Goal: Communication & Community: Answer question/provide support

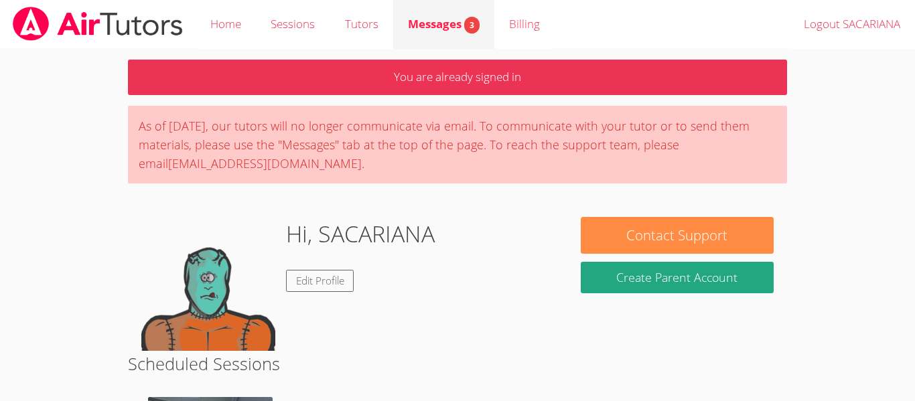
click at [452, 27] on span "Messages 3" at bounding box center [444, 23] width 72 height 15
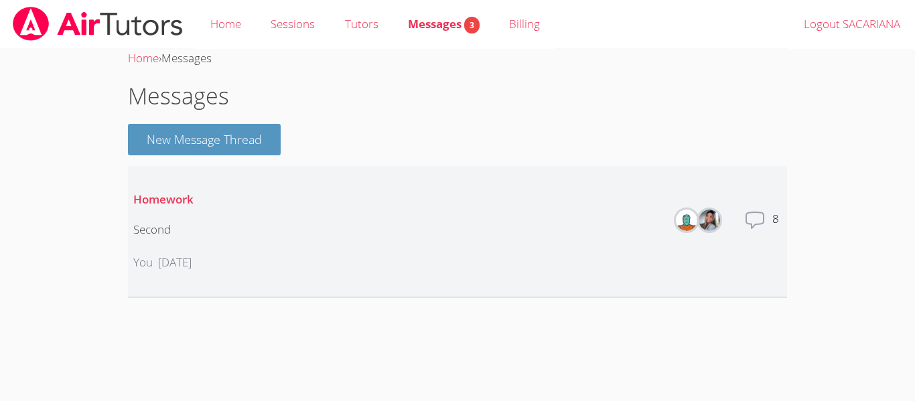
click at [690, 218] on img at bounding box center [686, 220] width 21 height 21
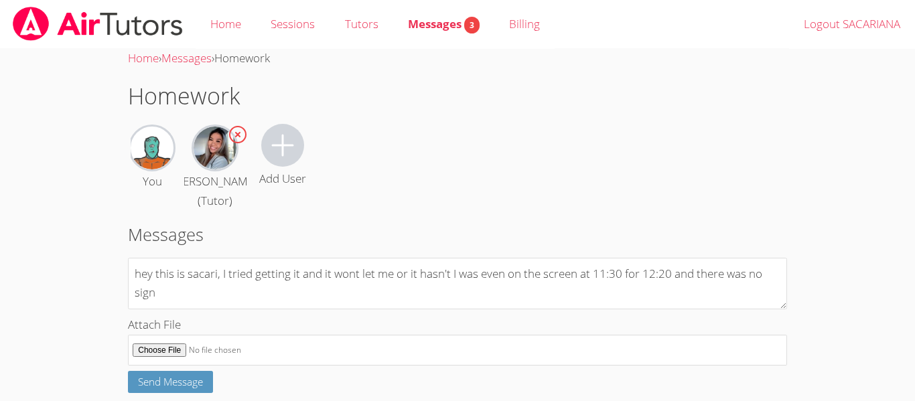
type textarea "hey this is sacari, I tried getting it and it wont let me or it hasn't I was ev…"
click at [72, 342] on body "Home Sessions Tutors Messages 3 Billing Logout SACARIANA Home › Messages › Home…" at bounding box center [457, 200] width 915 height 401
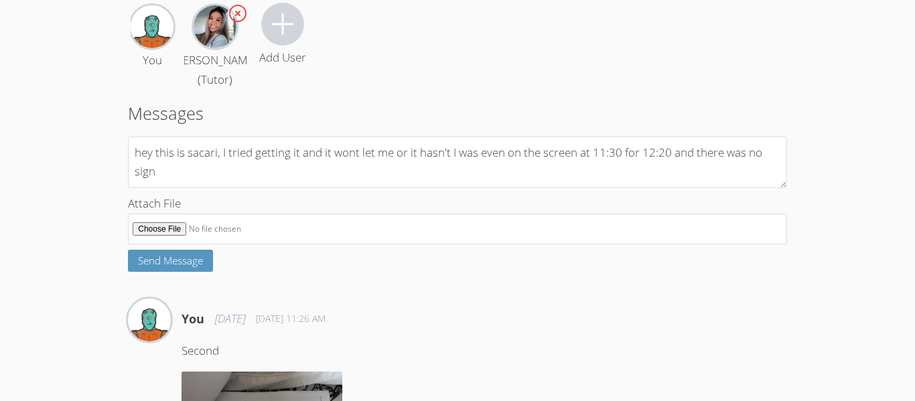
scroll to position [134, 0]
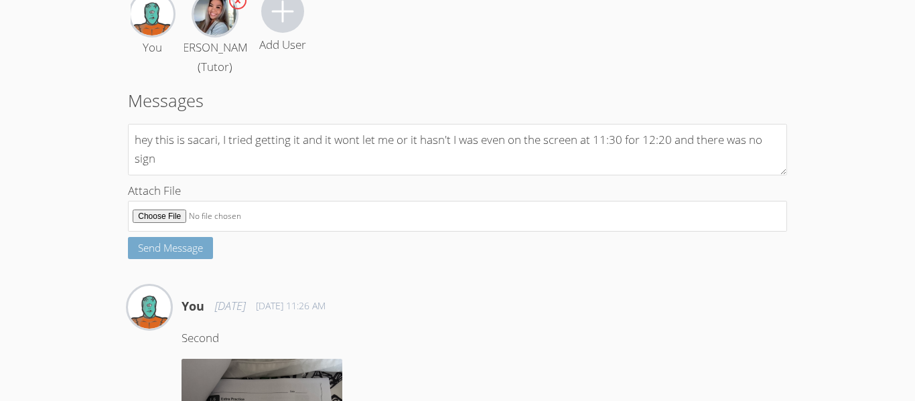
click at [148, 255] on span "Send Message" at bounding box center [170, 247] width 65 height 13
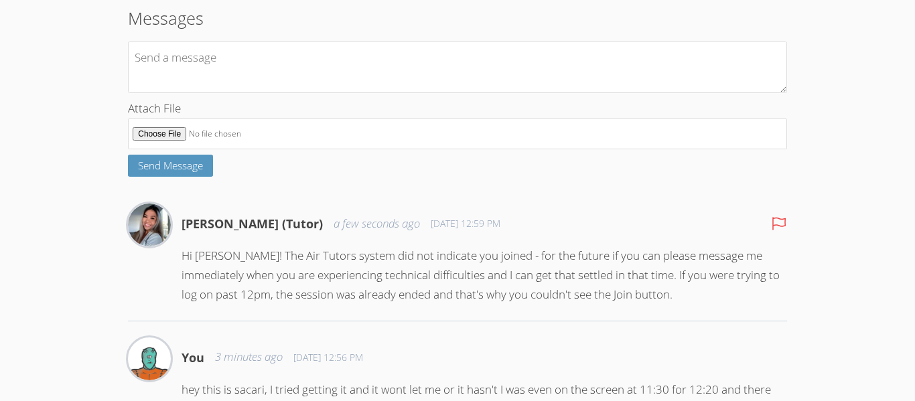
scroll to position [214, 0]
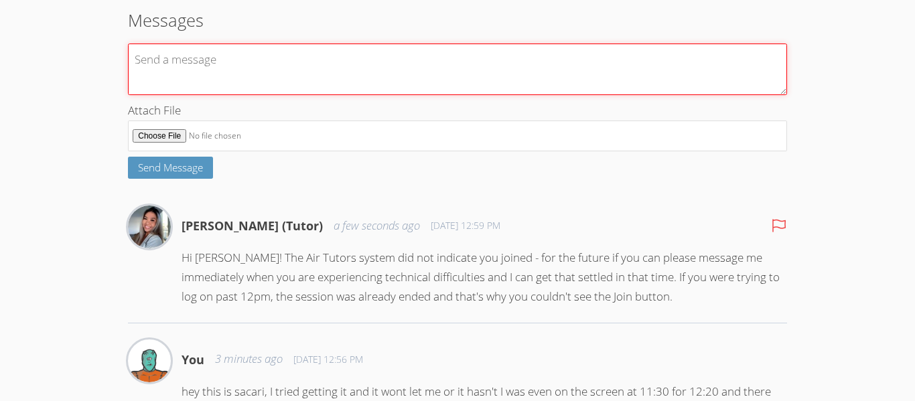
click at [262, 92] on textarea at bounding box center [457, 70] width 659 height 52
type textarea "i"
click at [350, 86] on textarea "I tried messaging I ever closed the commputu" at bounding box center [457, 70] width 659 height 52
click at [344, 84] on textarea "I tried messaging I ever closed the commputu" at bounding box center [457, 70] width 659 height 52
click at [374, 80] on textarea "I tried messaging I ever closed the computu" at bounding box center [457, 70] width 659 height 52
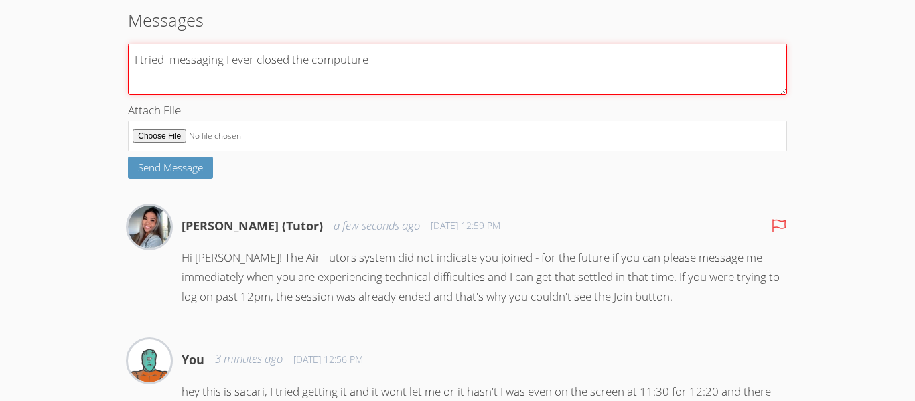
click at [363, 79] on textarea "I tried messaging I ever closed the computure" at bounding box center [457, 70] width 659 height 52
click at [351, 83] on textarea "I tried messaging I ever closed the computure" at bounding box center [457, 70] width 659 height 52
click at [397, 76] on textarea "I tried messaging I ever closed the comput\\\ure" at bounding box center [457, 70] width 659 height 52
click at [356, 77] on textarea "I tried messaging I ever closed the computure and refresh" at bounding box center [457, 70] width 659 height 52
click at [342, 87] on textarea "I tried messaging I ever closed the computure and refresh" at bounding box center [457, 70] width 659 height 52
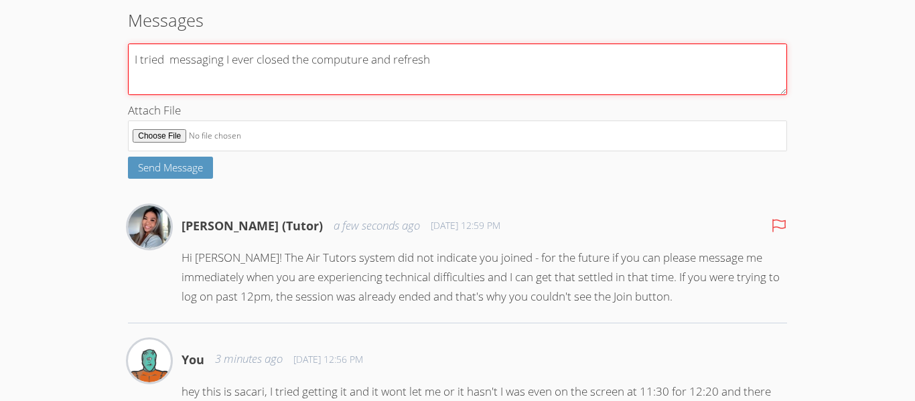
click at [369, 87] on textarea "I tried messaging I ever closed the computure and refresh" at bounding box center [457, 70] width 659 height 52
click at [462, 87] on textarea "I tried messaging I ever closed the computer and refresh" at bounding box center [457, 70] width 659 height 52
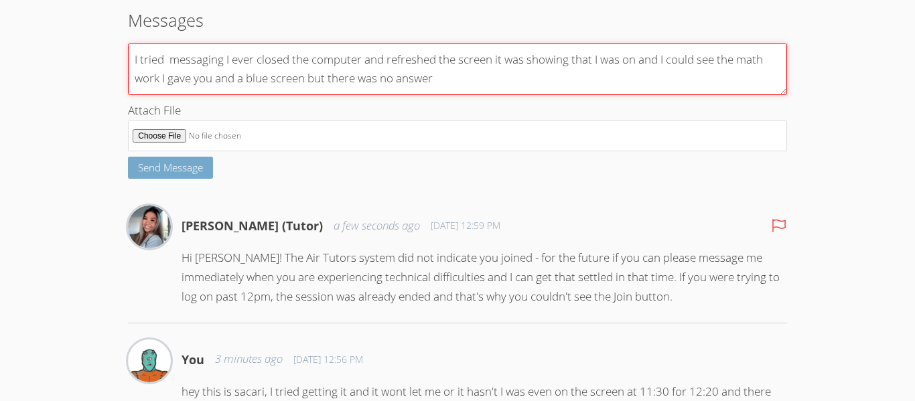
type textarea "I tried messaging I ever closed the computer and refreshed the screen it was sh…"
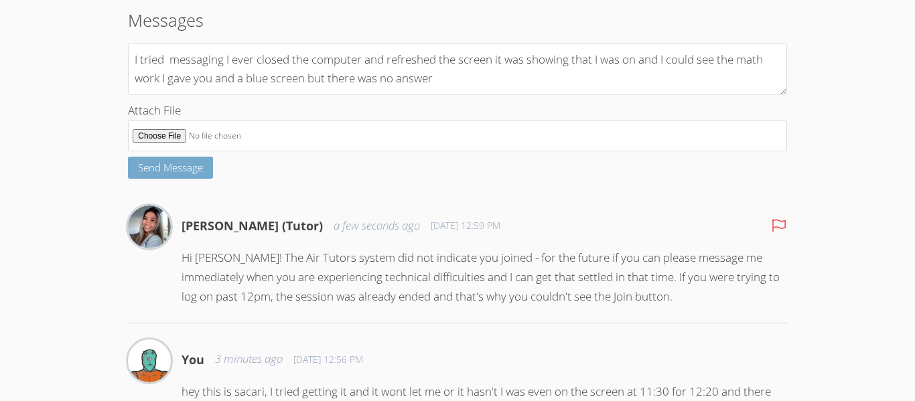
click at [196, 174] on span "Send Message" at bounding box center [170, 167] width 65 height 13
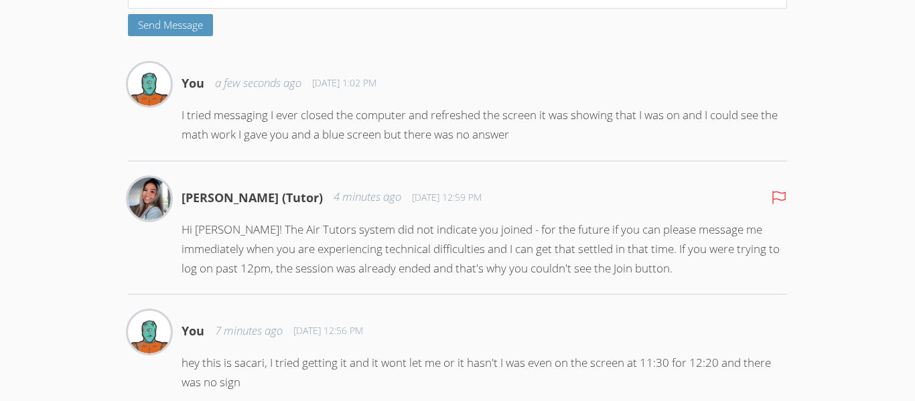
scroll to position [351, 0]
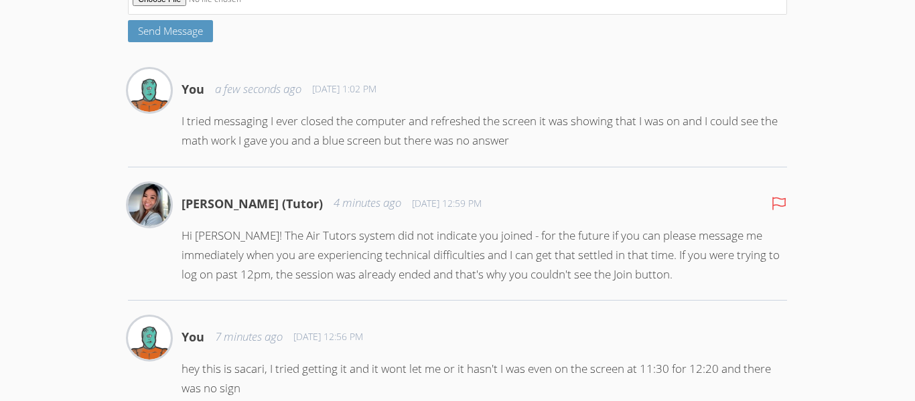
click at [277, 151] on p "I tried messaging I ever closed the computer and refreshed the screen it was sh…" at bounding box center [485, 131] width 606 height 39
click at [285, 148] on p "I tried messaging I ever closed the computer and refreshed the screen it was sh…" at bounding box center [485, 131] width 606 height 39
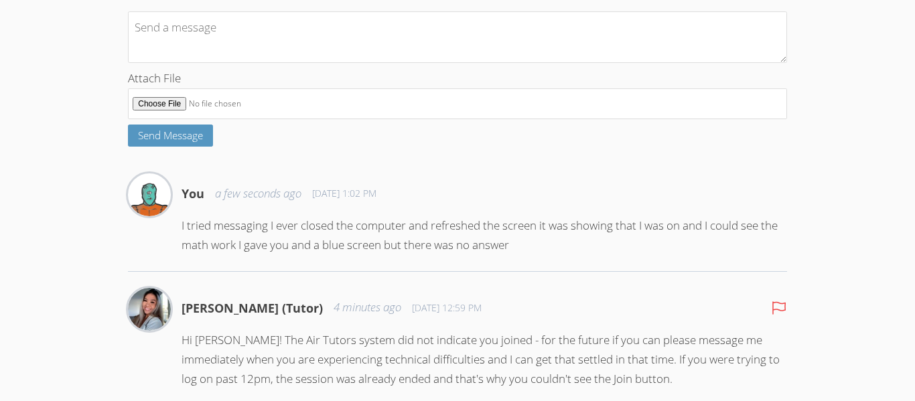
scroll to position [190, 0]
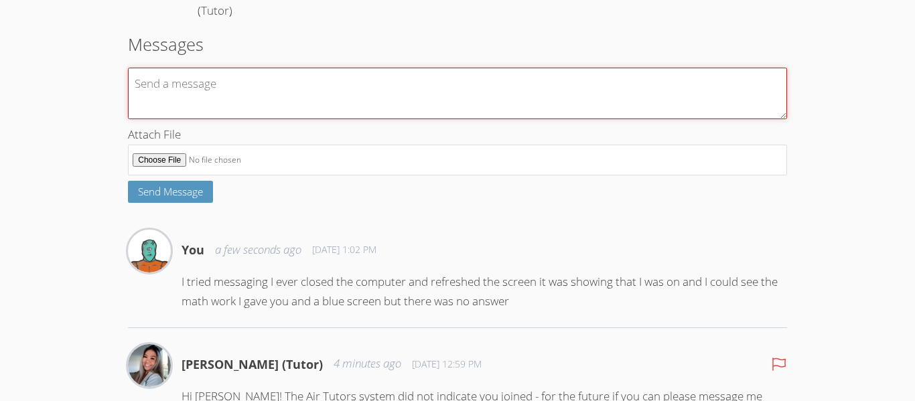
click at [317, 94] on textarea at bounding box center [457, 94] width 659 height 52
type textarea "i"
type textarea "I even*"
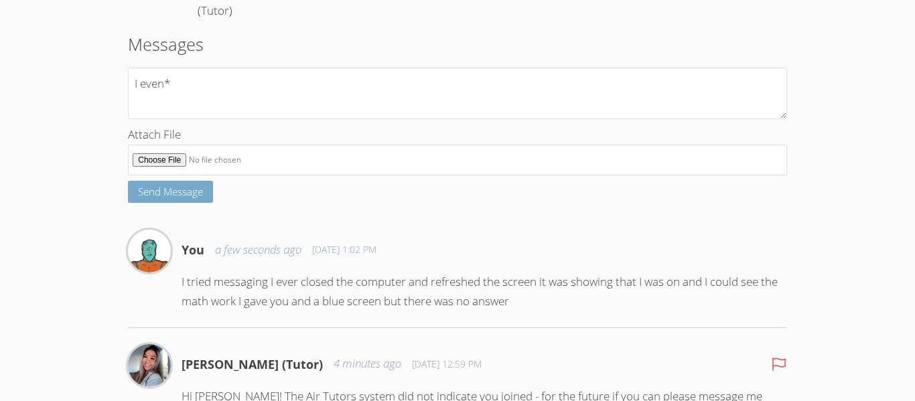
click at [172, 198] on span "Send Message" at bounding box center [170, 191] width 65 height 13
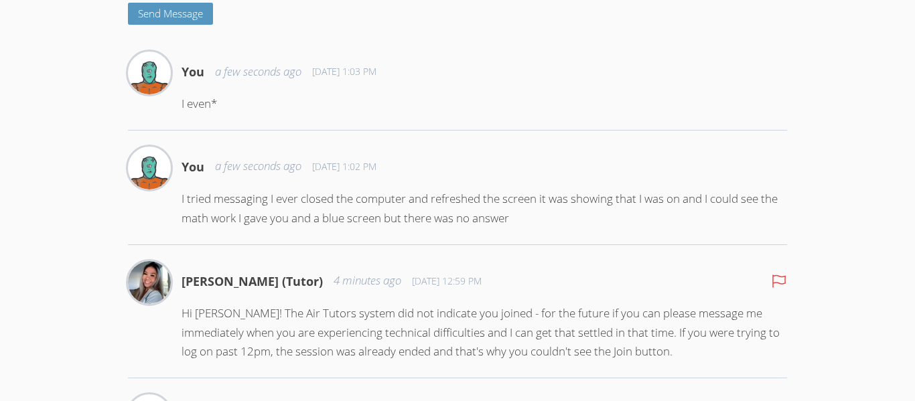
scroll to position [405, 0]
